Goal: Information Seeking & Learning: Learn about a topic

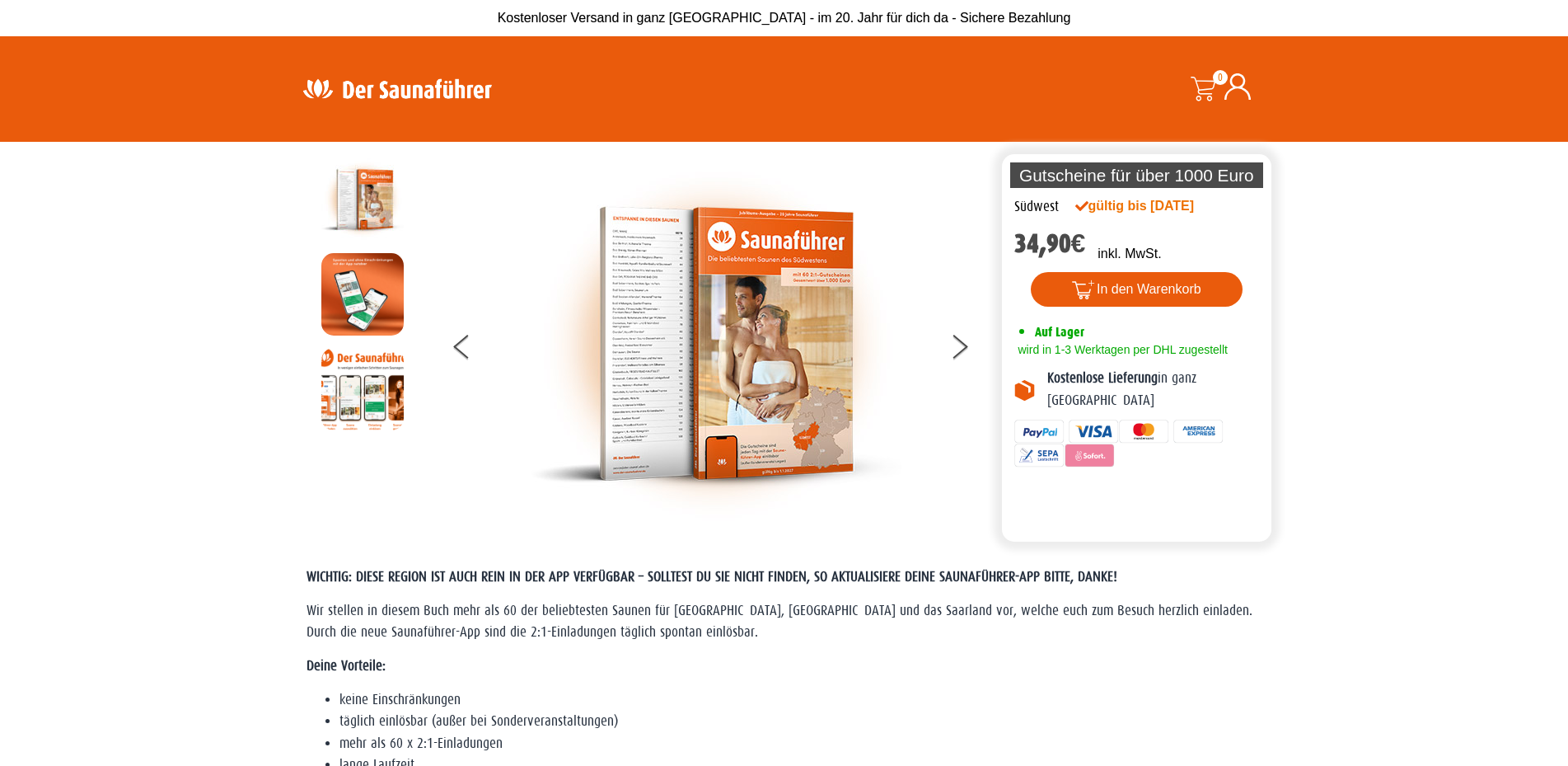
click at [372, 101] on img at bounding box center [397, 88] width 215 height 32
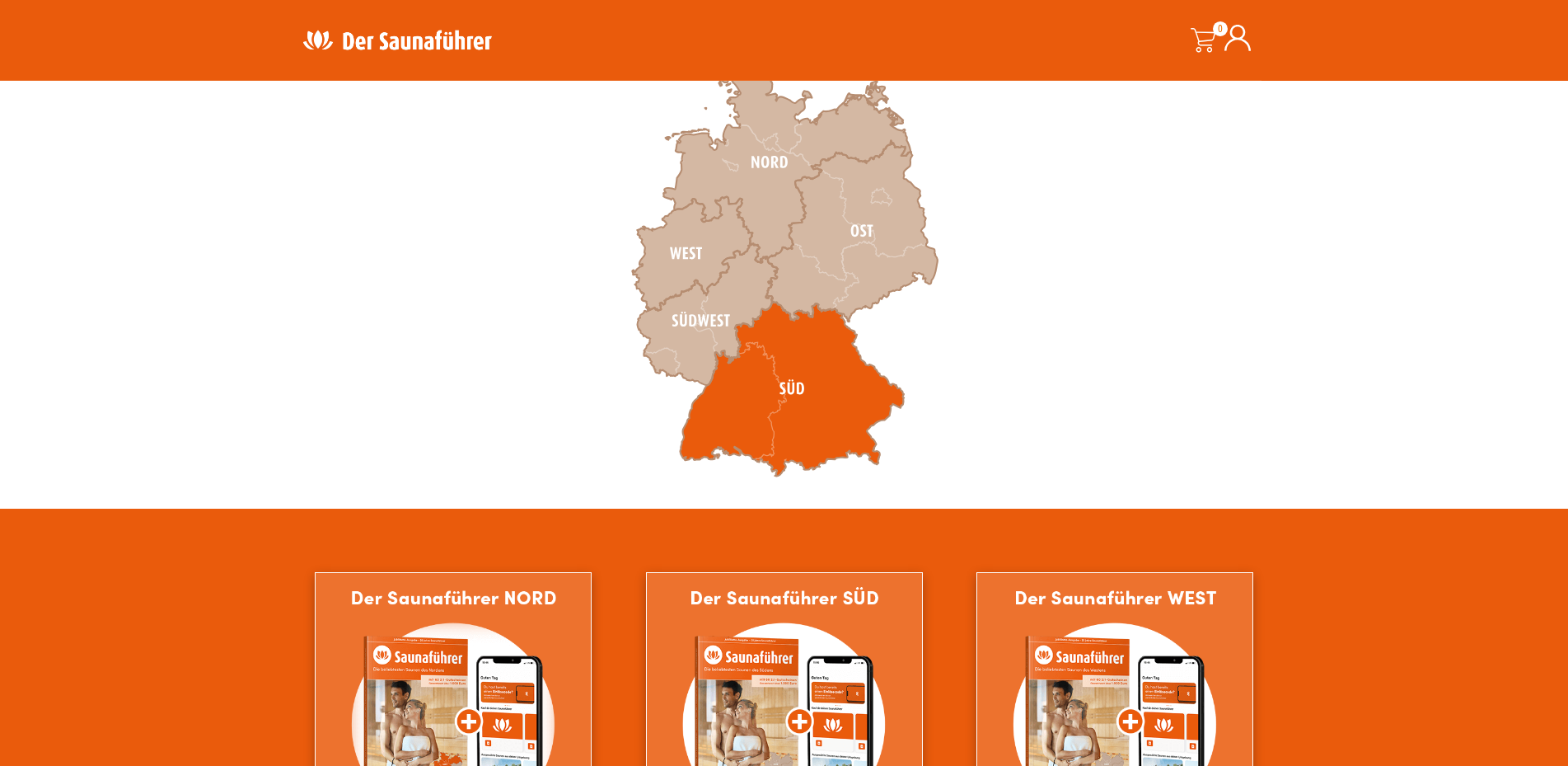
scroll to position [589, 0]
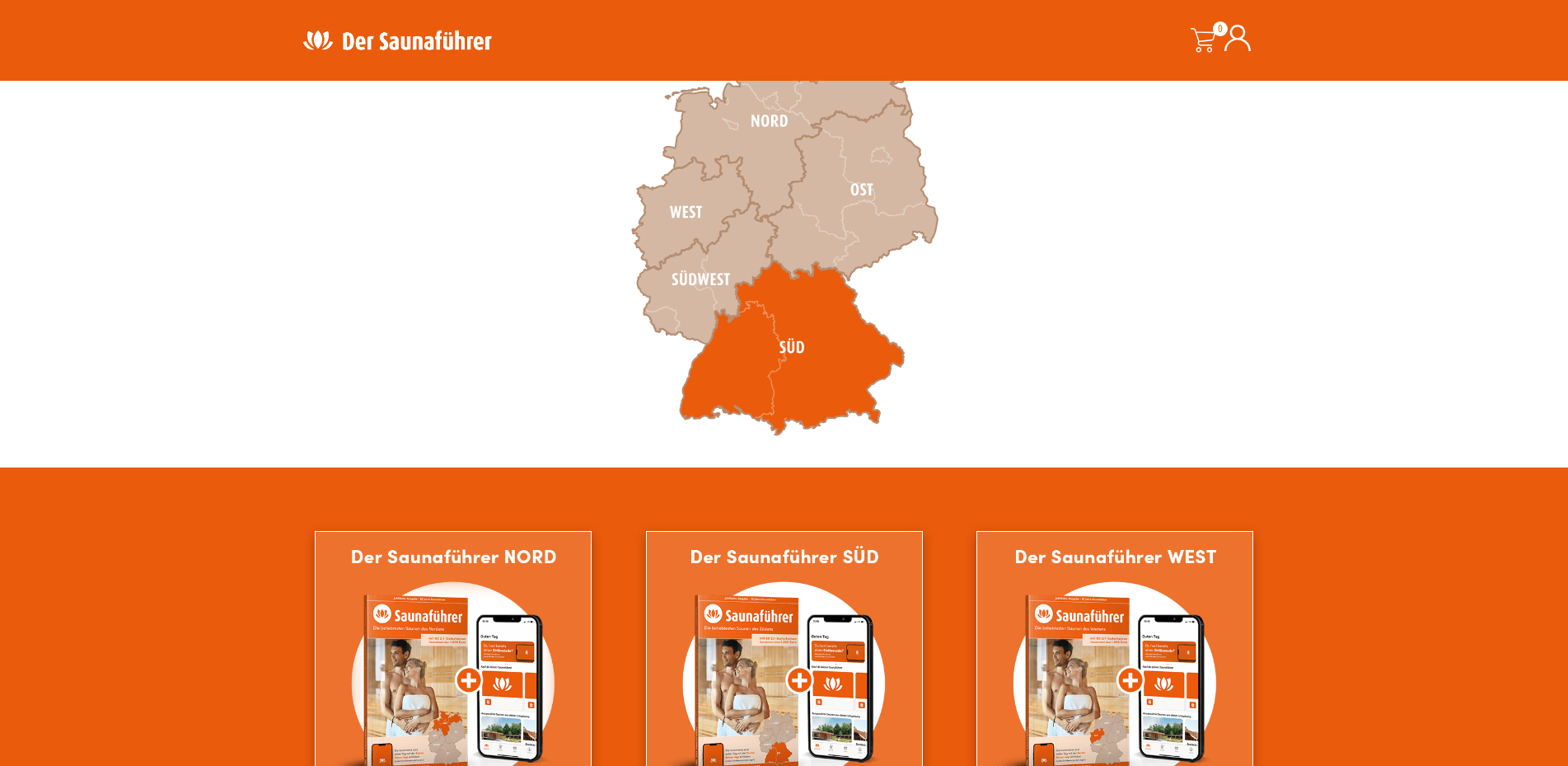
click at [751, 376] on icon at bounding box center [791, 348] width 224 height 175
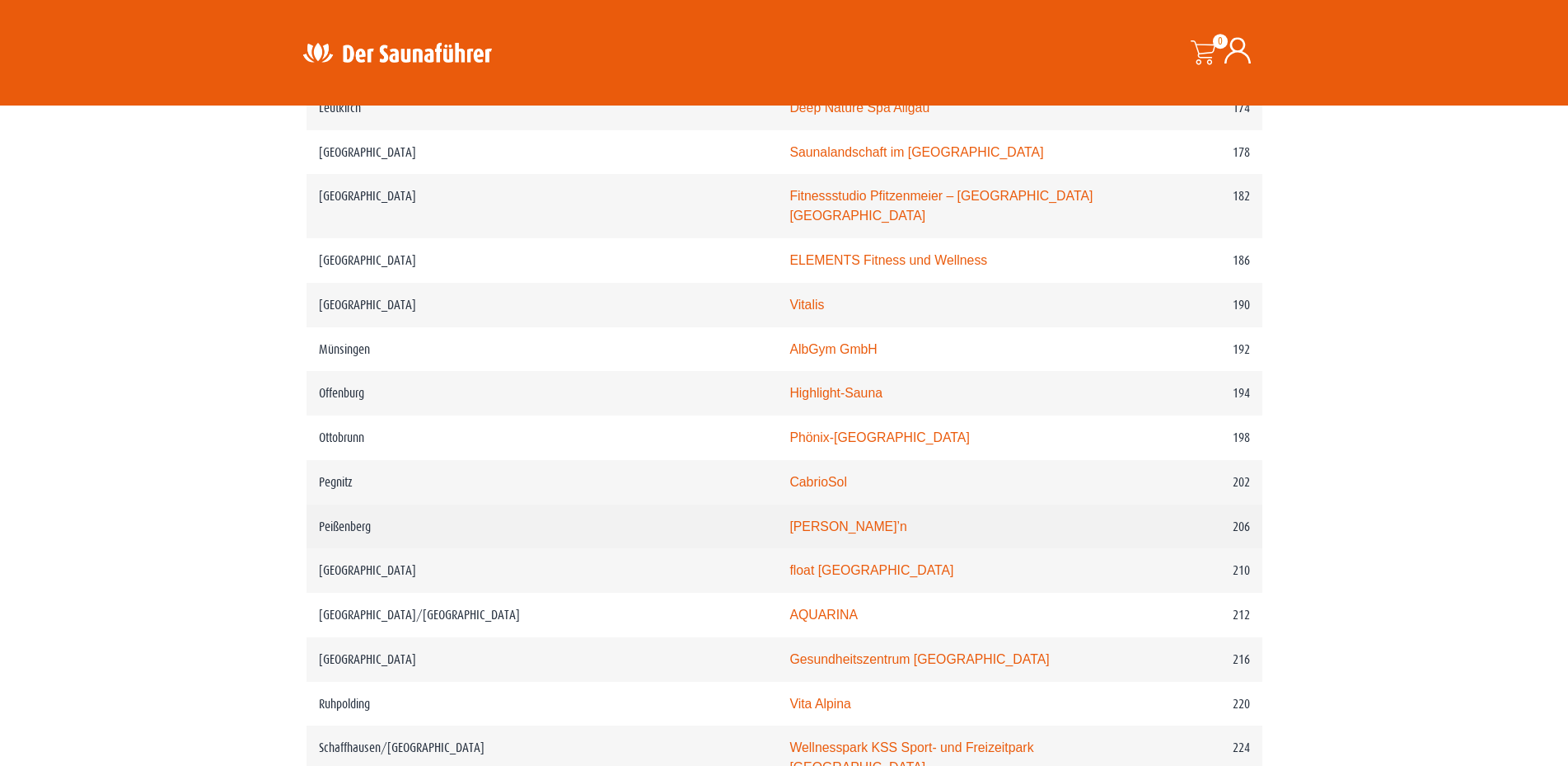
scroll to position [2582, 0]
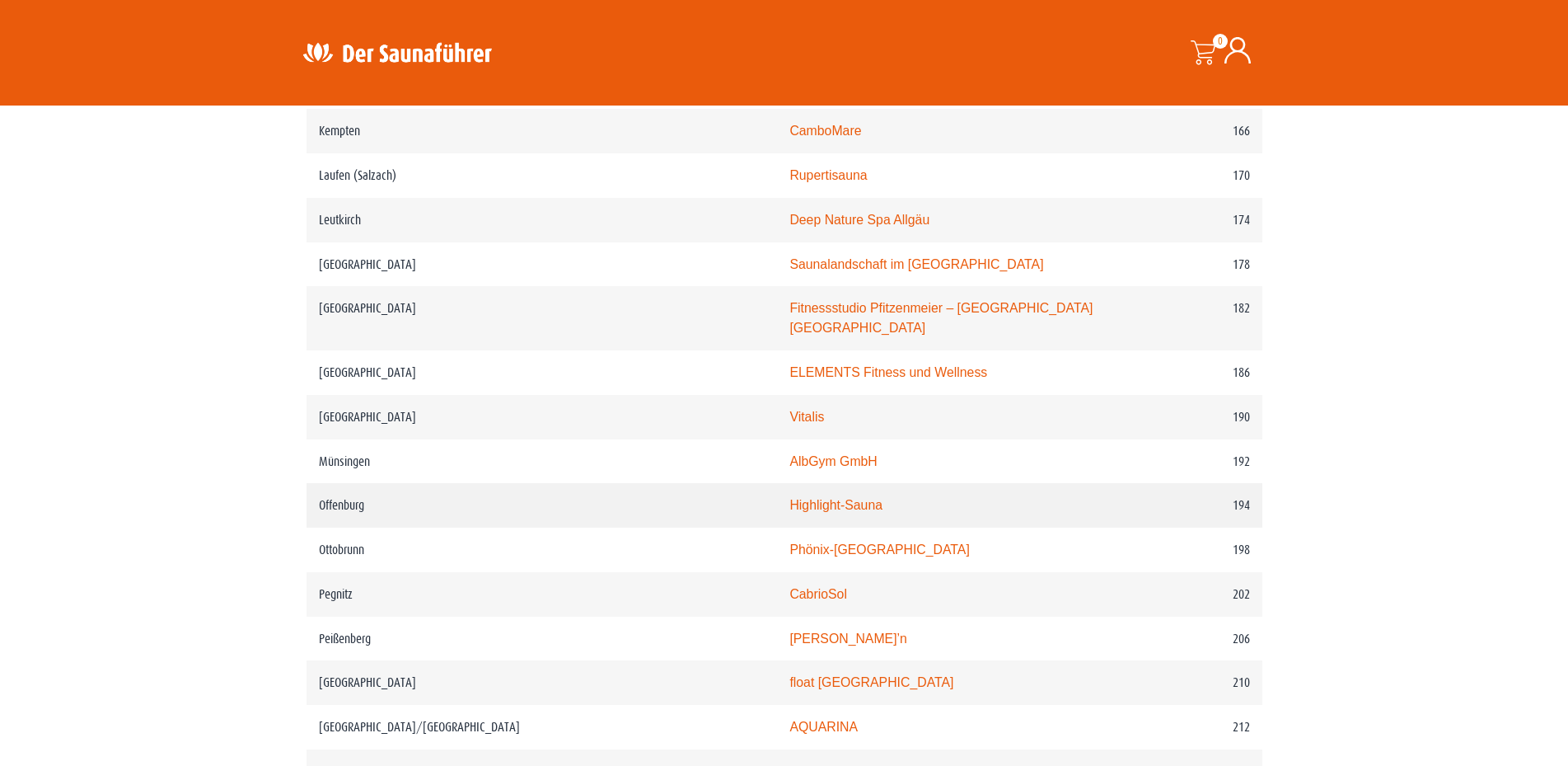
click at [584, 525] on td "Offenburg" at bounding box center [542, 506] width 471 height 45
click at [778, 520] on td "Highlight-Sauna" at bounding box center [945, 506] width 336 height 45
click at [790, 512] on link "Highlight-Sauna" at bounding box center [836, 505] width 94 height 14
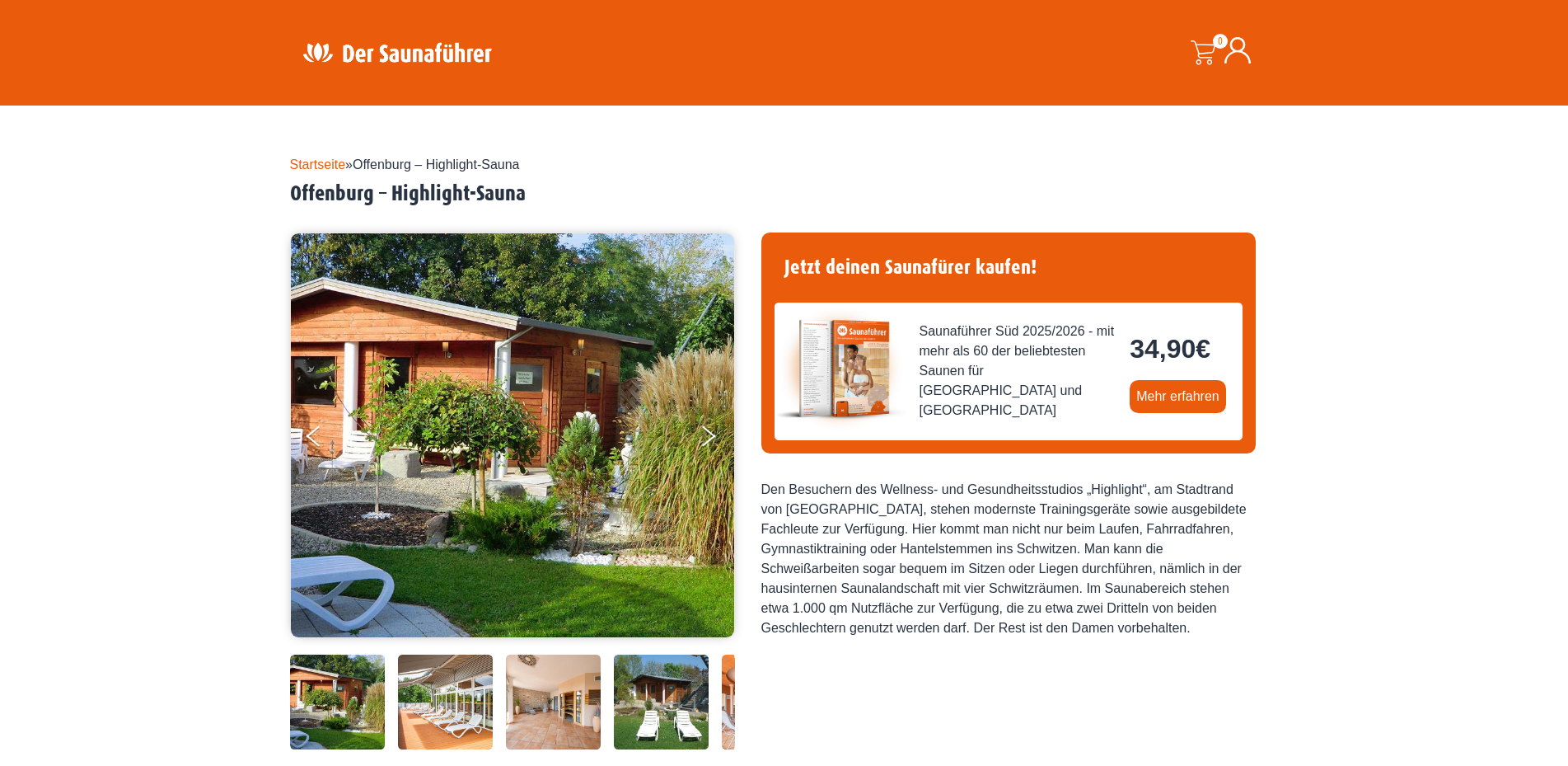
scroll to position [168, 0]
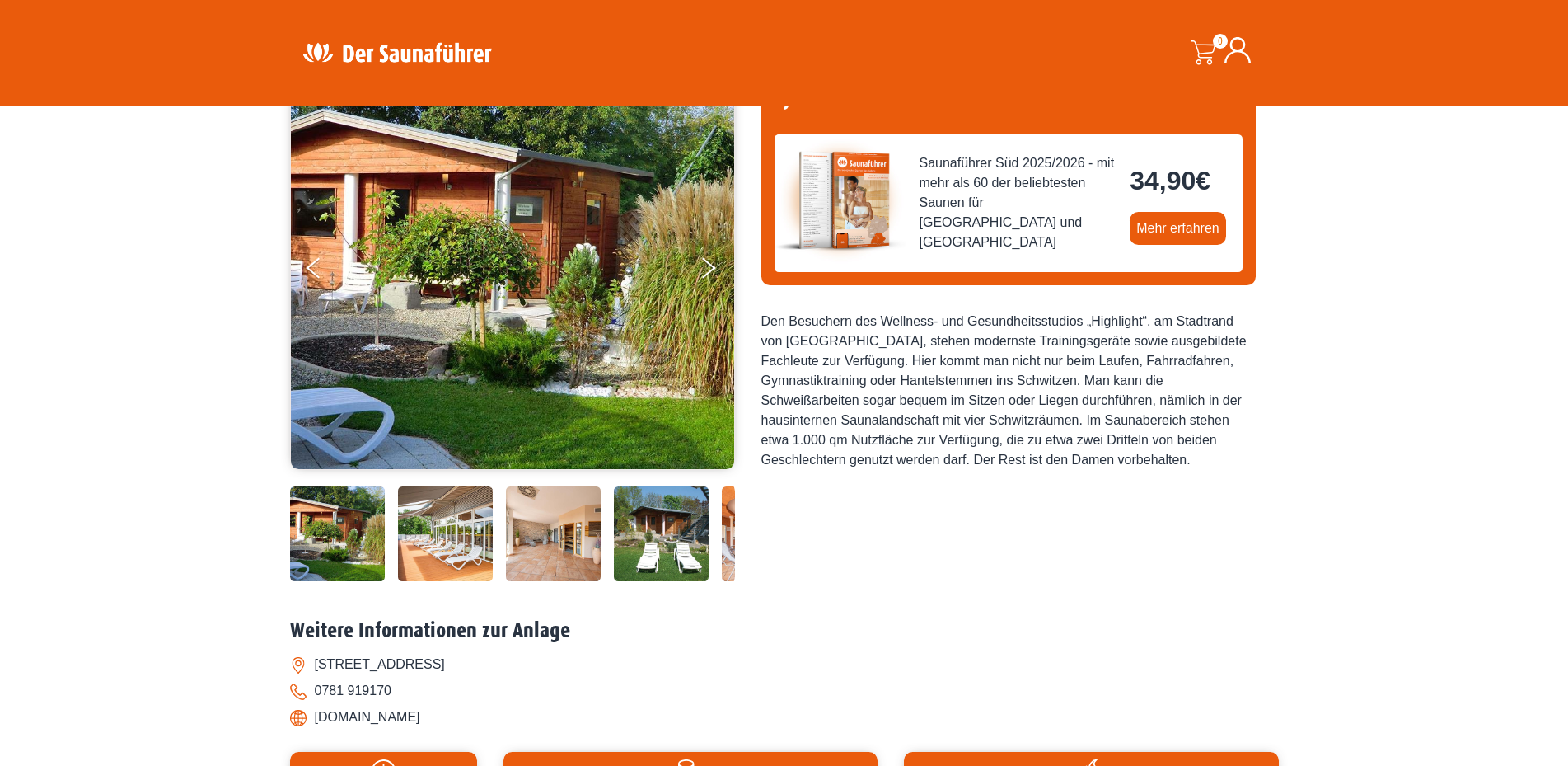
click at [380, 531] on img at bounding box center [337, 534] width 94 height 94
click at [458, 540] on img at bounding box center [445, 534] width 94 height 94
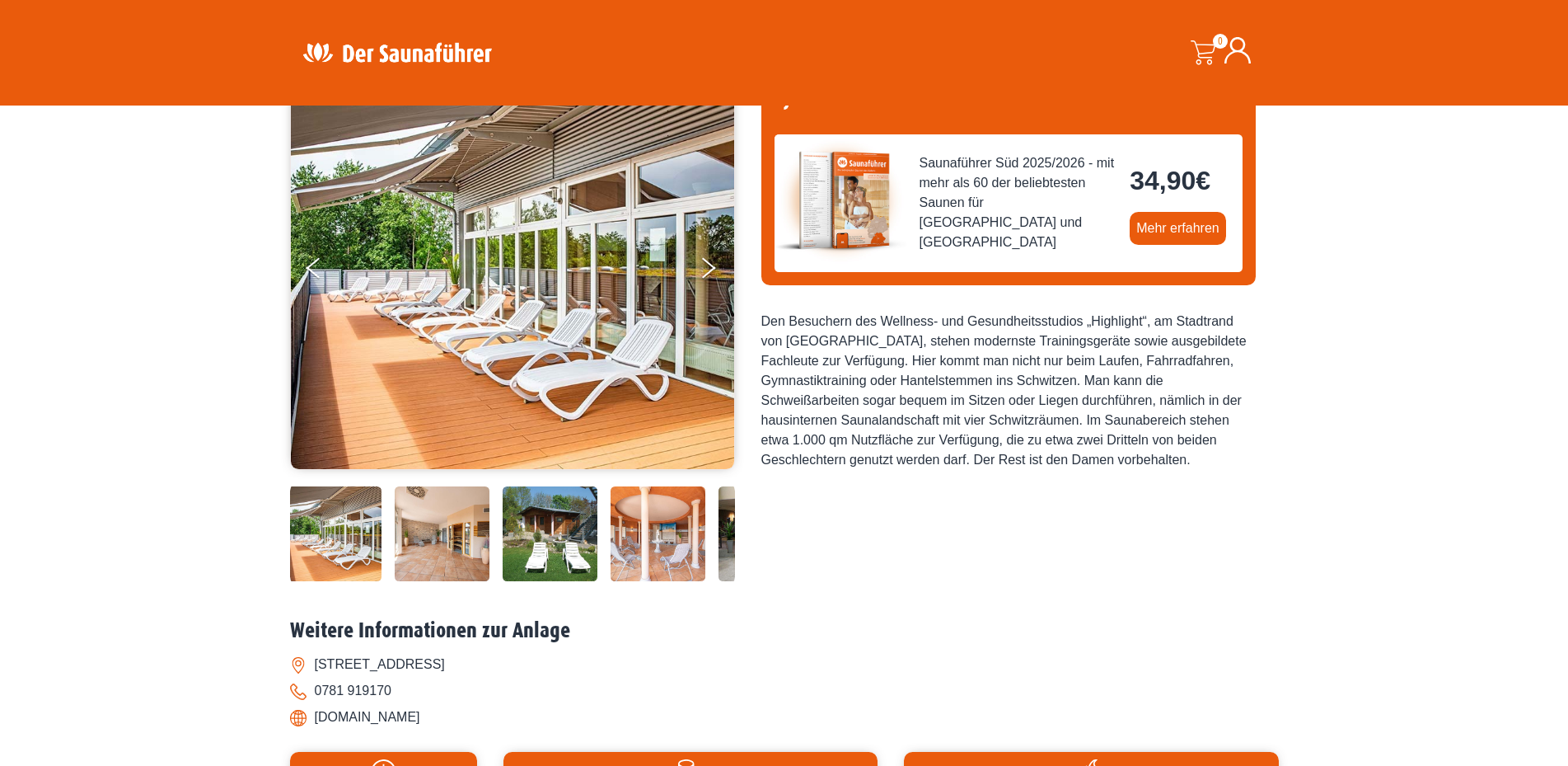
click at [505, 536] on img at bounding box center [550, 534] width 94 height 94
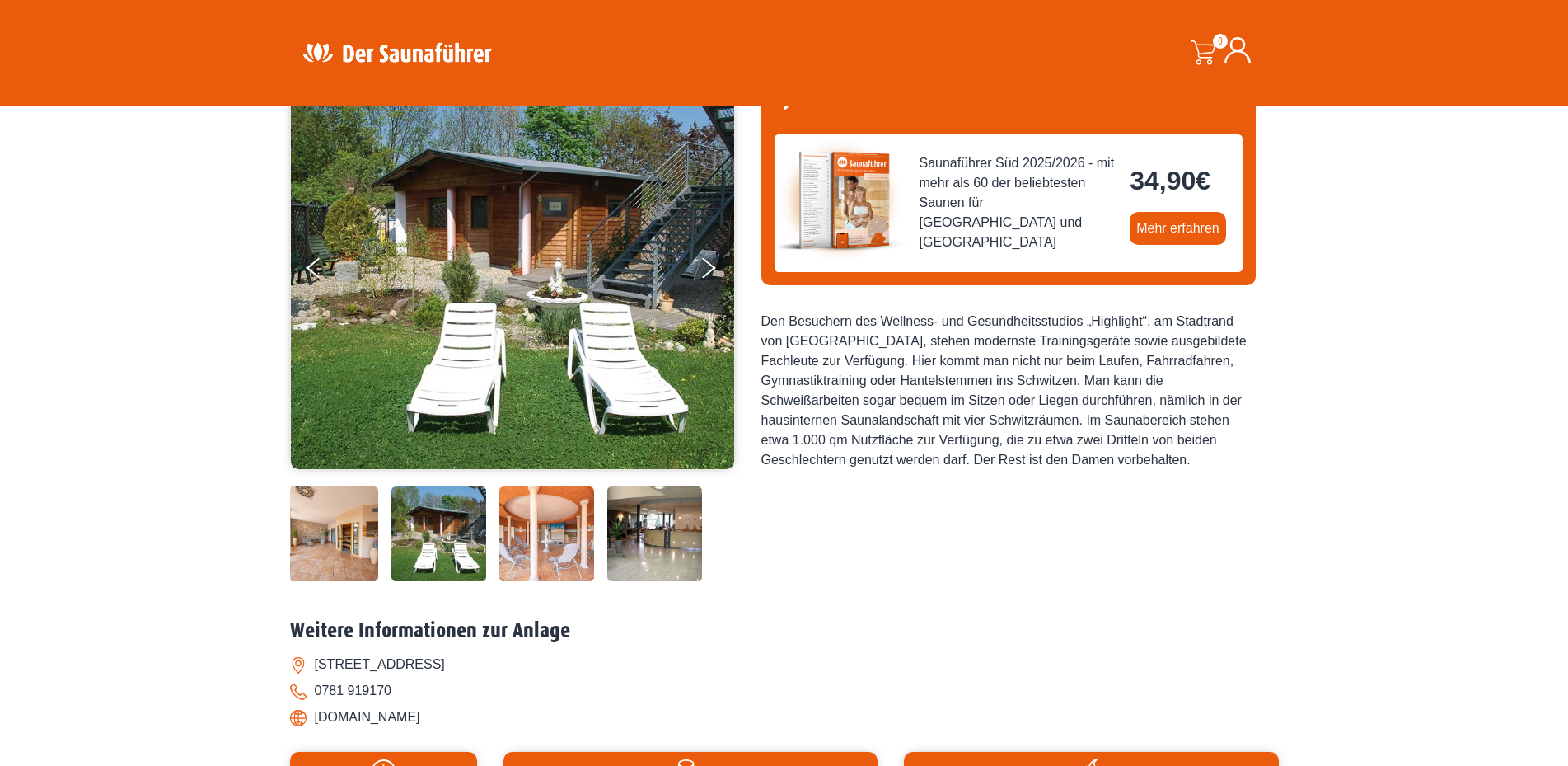
click at [570, 529] on img at bounding box center [547, 534] width 94 height 94
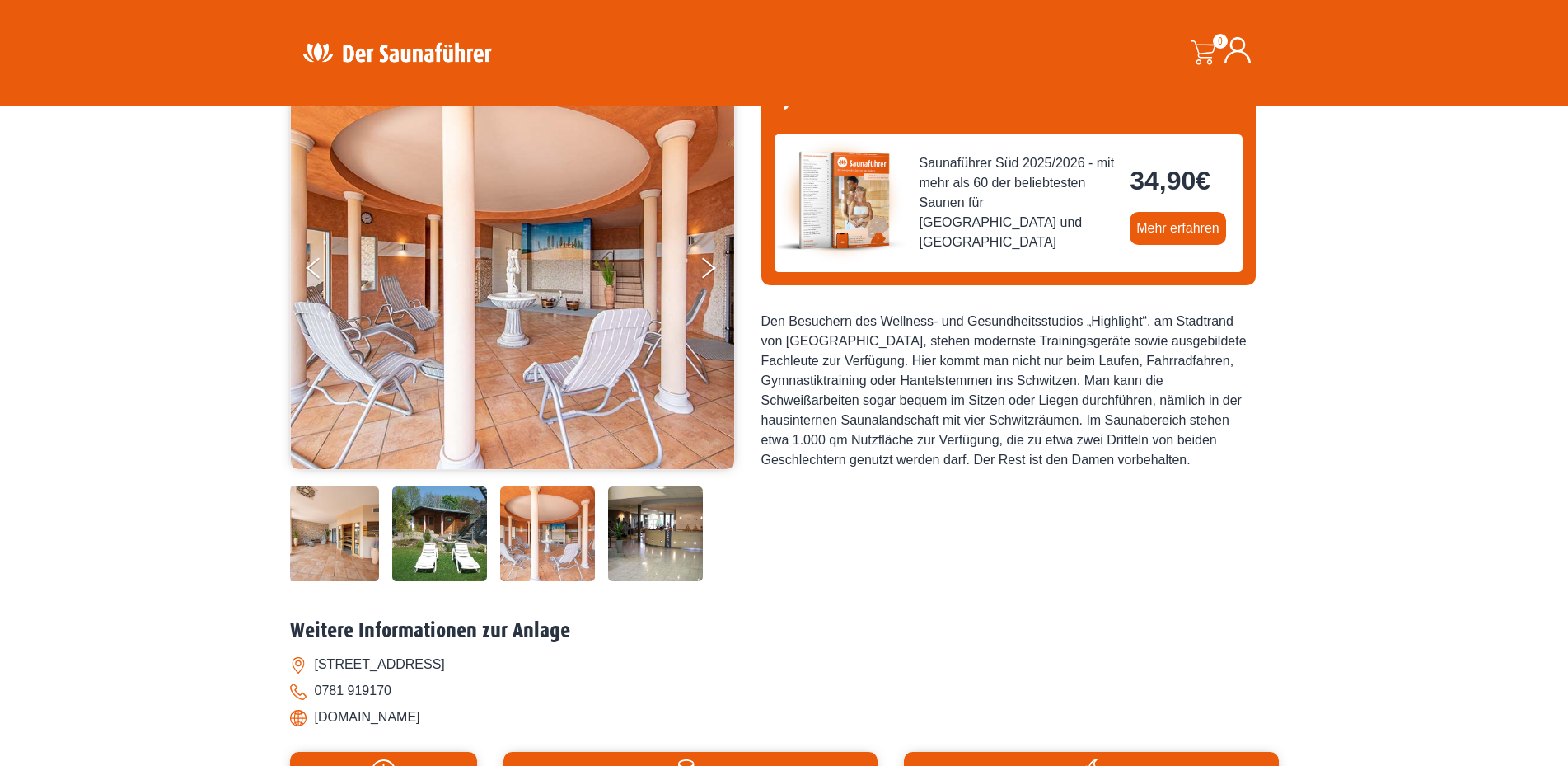
click at [639, 524] on img at bounding box center [656, 534] width 94 height 94
click at [638, 524] on img at bounding box center [655, 534] width 94 height 94
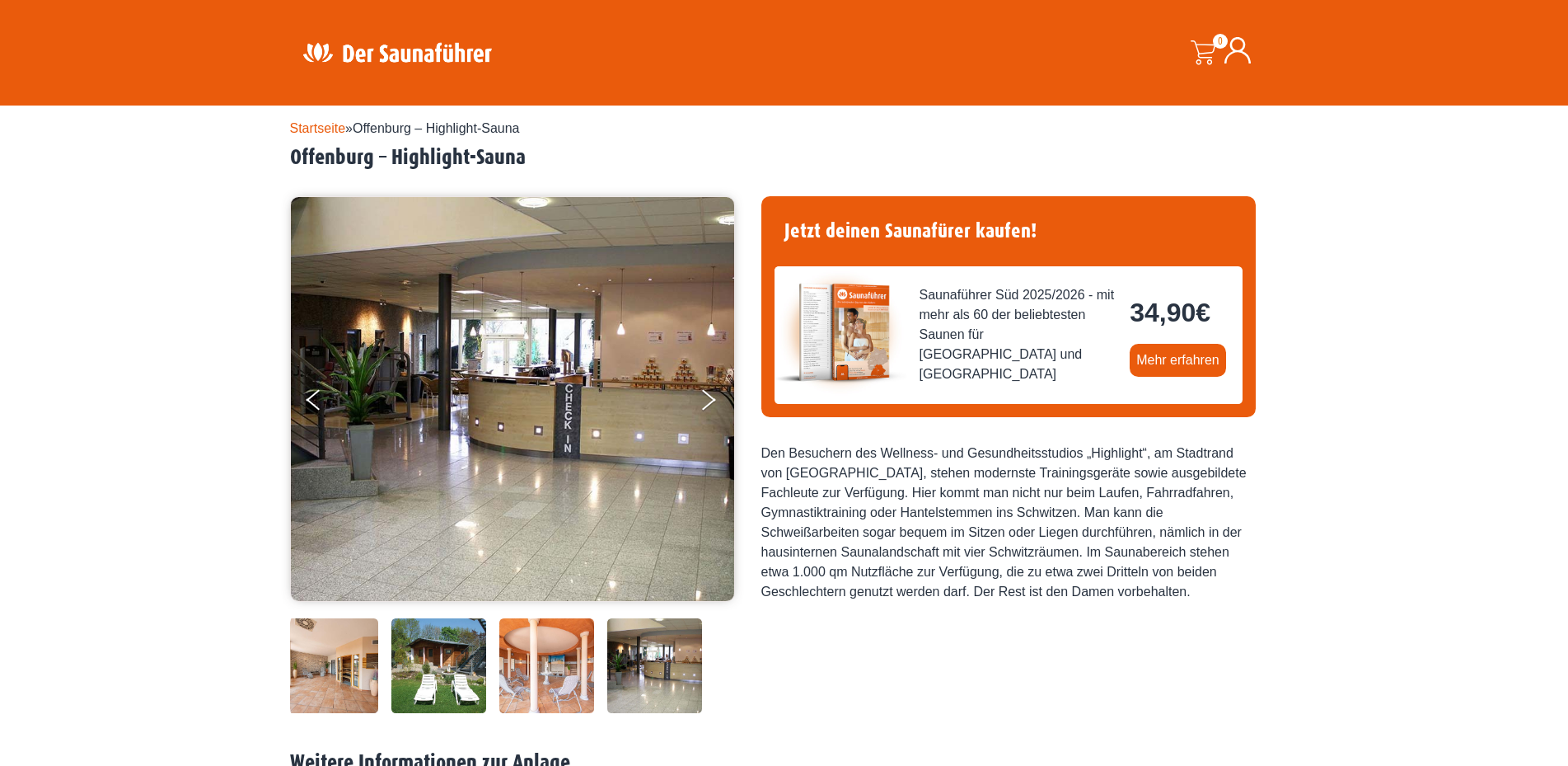
scroll to position [0, 0]
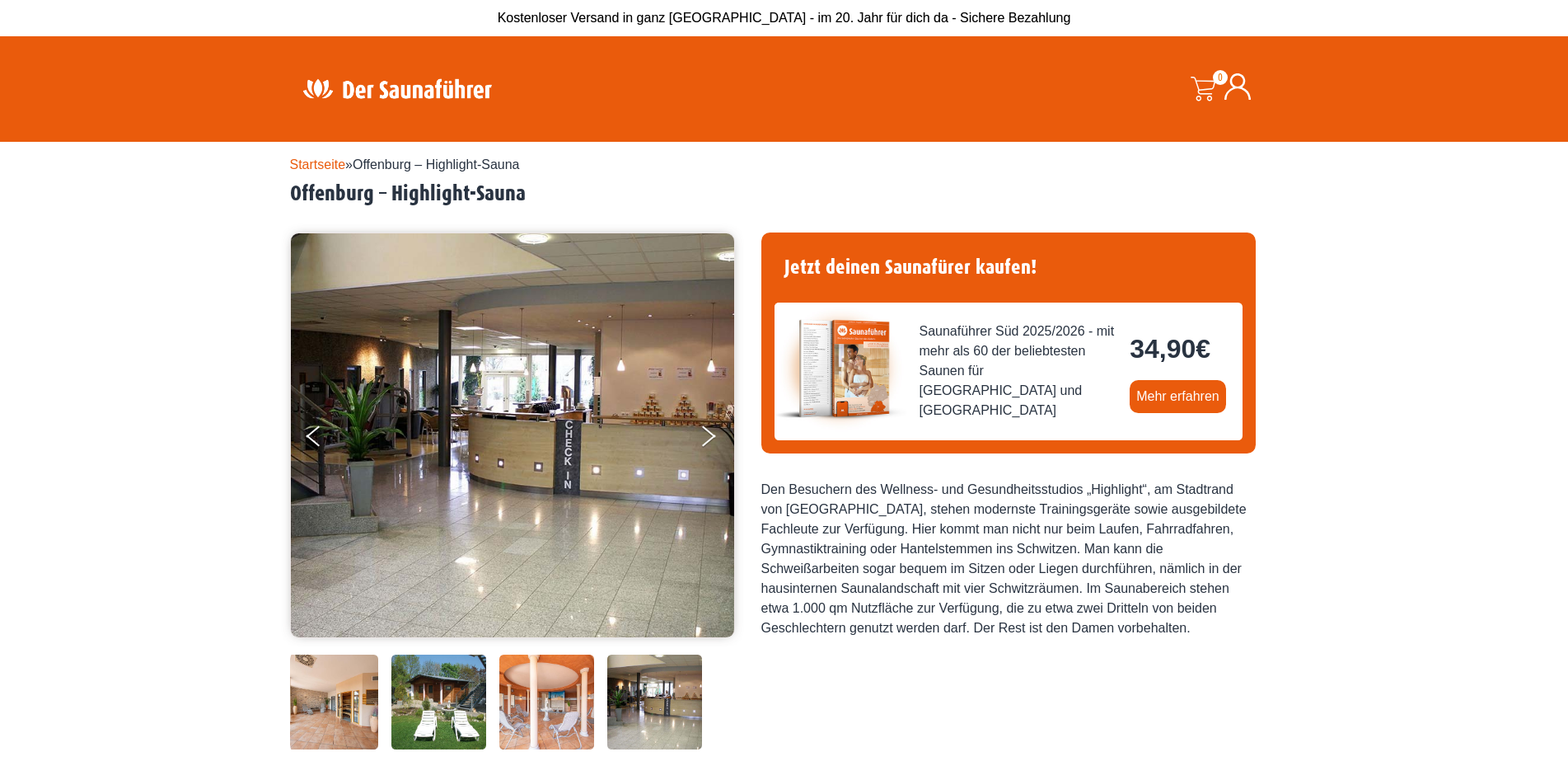
click at [309, 165] on link "Startseite" at bounding box center [318, 164] width 56 height 14
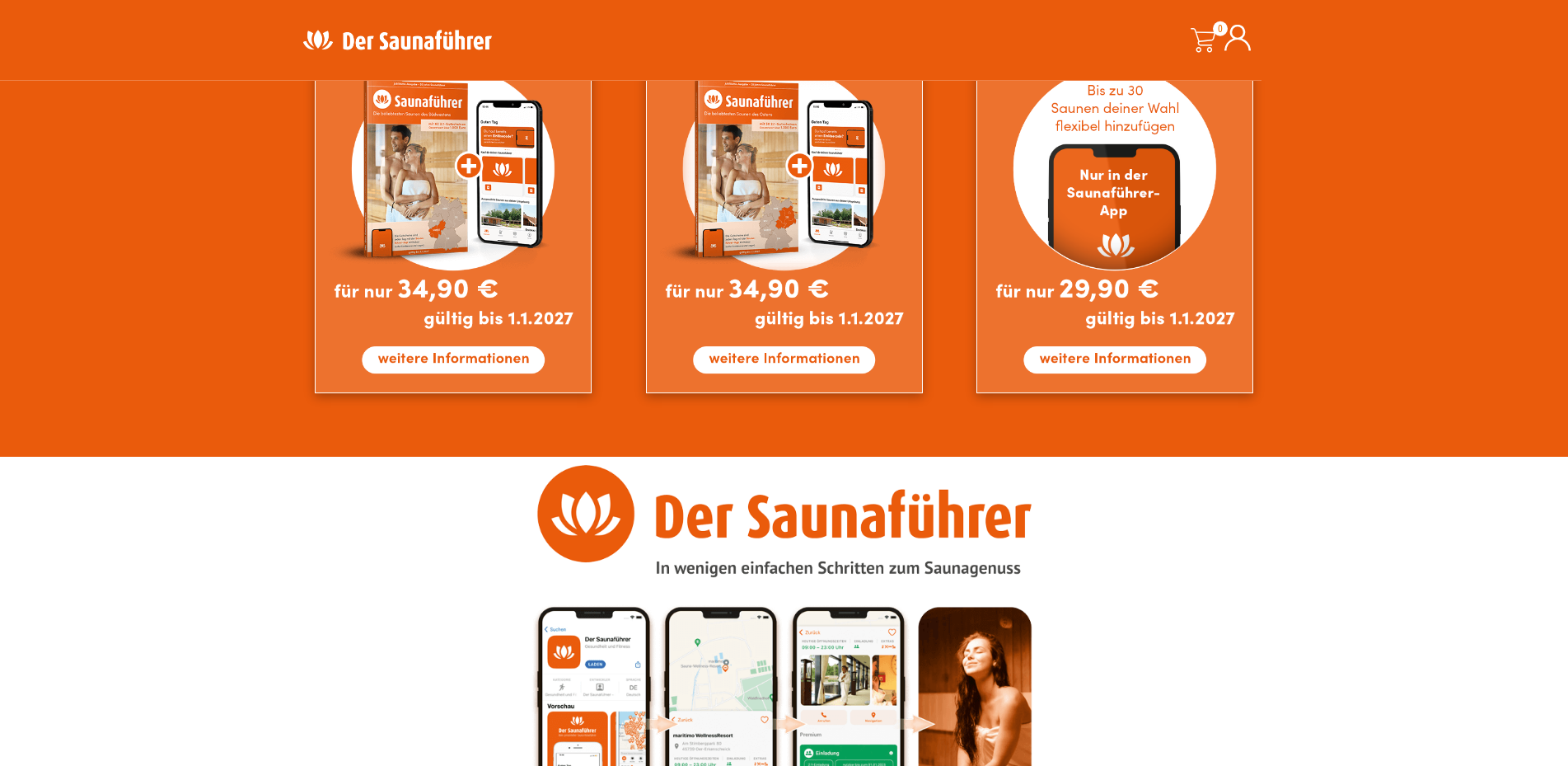
scroll to position [1552, 0]
